Goal: Answer question/provide support

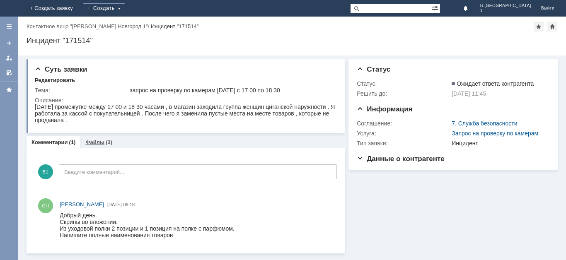
click at [97, 145] on link "Файлы" at bounding box center [94, 142] width 19 height 6
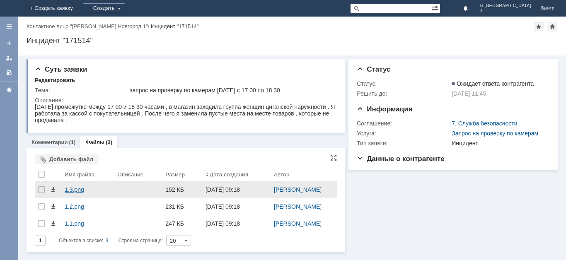
click at [97, 190] on div "1.3.png" at bounding box center [88, 190] width 46 height 7
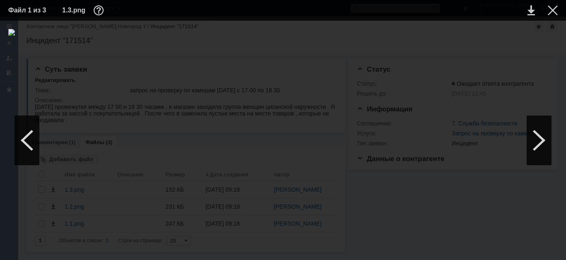
click at [289, 139] on img at bounding box center [283, 140] width 550 height 223
click at [37, 139] on div at bounding box center [27, 141] width 25 height 50
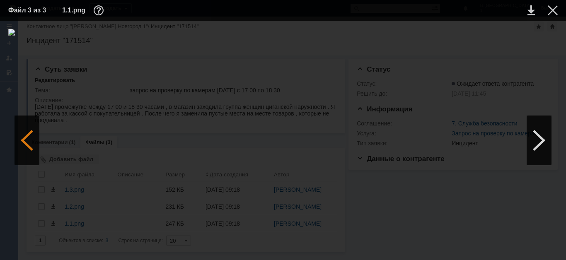
click at [32, 139] on div at bounding box center [27, 141] width 25 height 50
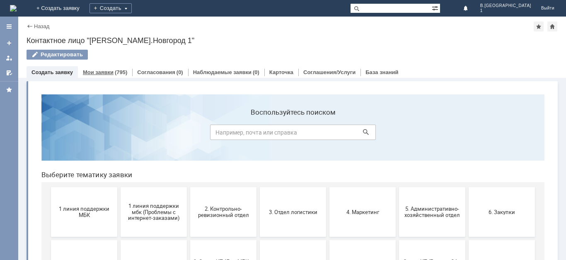
click at [101, 73] on link "Мои заявки" at bounding box center [98, 72] width 31 height 6
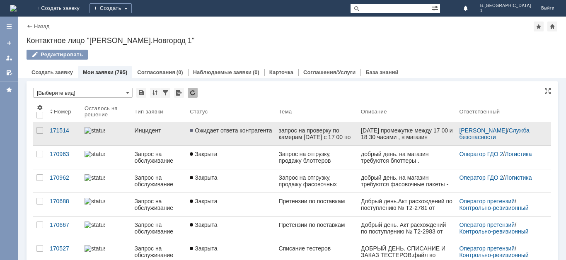
click at [238, 138] on link "Ожидает ответа контрагента" at bounding box center [231, 133] width 89 height 23
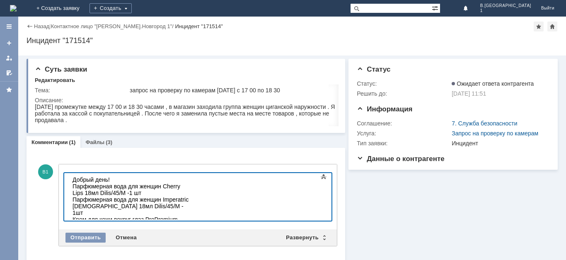
scroll to position [417, 5]
click at [91, 238] on div "Отправить" at bounding box center [86, 238] width 40 height 10
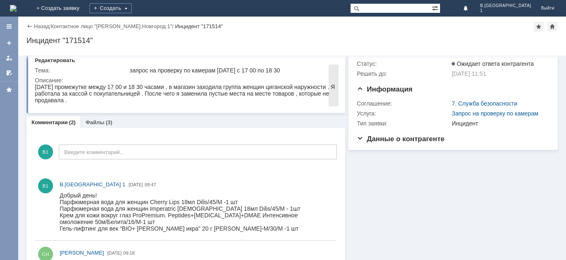
scroll to position [0, 0]
